Goal: Transaction & Acquisition: Subscribe to service/newsletter

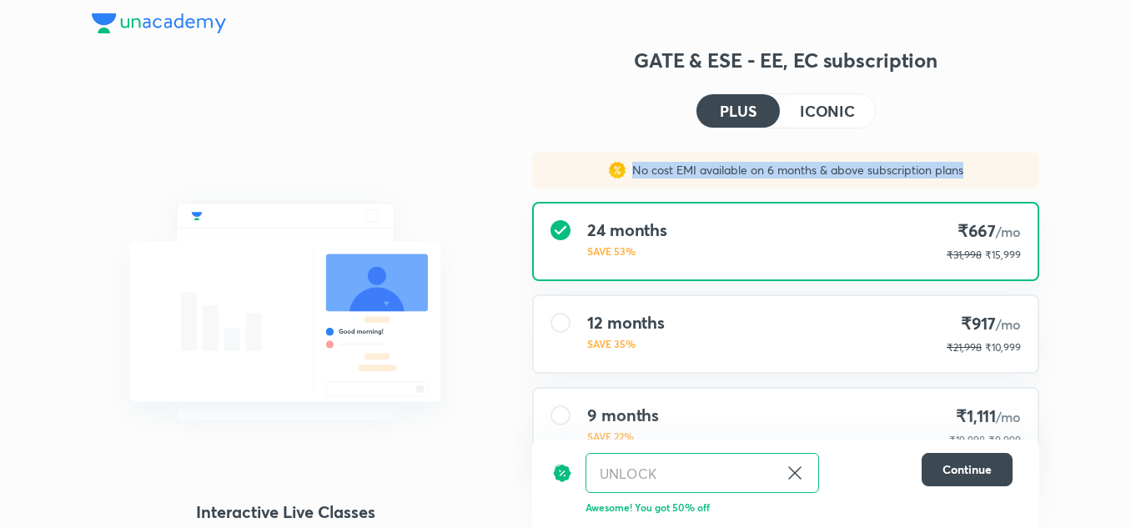
drag, startPoint x: 970, startPoint y: 164, endPoint x: 631, endPoint y: 171, distance: 339.6
click at [631, 171] on div "No cost EMI available on 6 months & above subscription plans" at bounding box center [785, 170] width 507 height 37
copy p "No cost EMI available on 6 months & above subscription plans"
